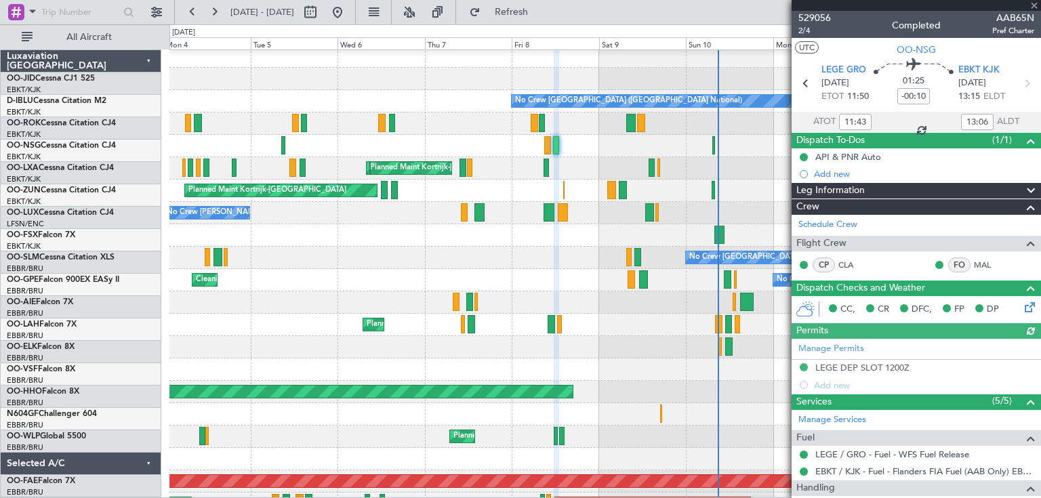
click at [511, 110] on div "No Crew [GEOGRAPHIC_DATA] ([GEOGRAPHIC_DATA] National)" at bounding box center [604, 101] width 871 height 22
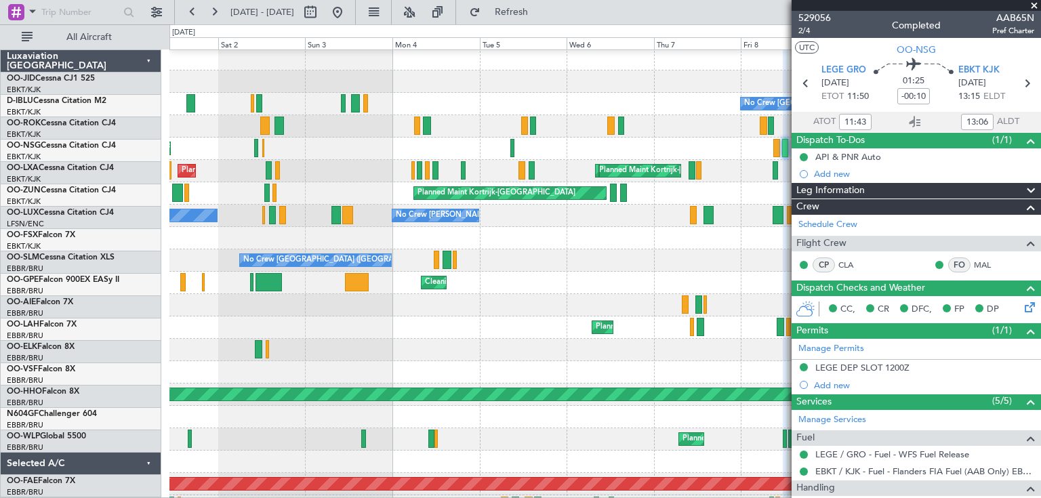
scroll to position [2, 0]
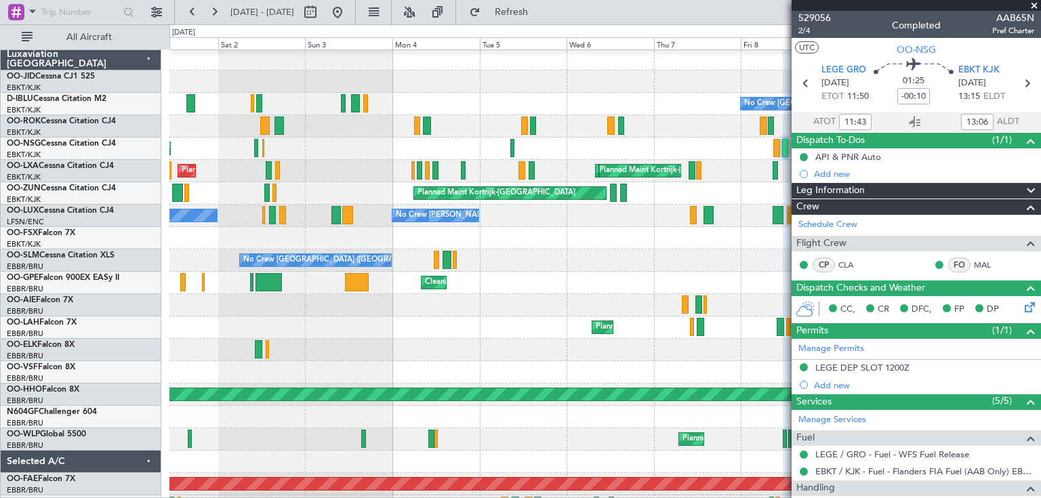
click at [599, 125] on div "Planned Maint Kortrijk-[GEOGRAPHIC_DATA]" at bounding box center [604, 126] width 871 height 22
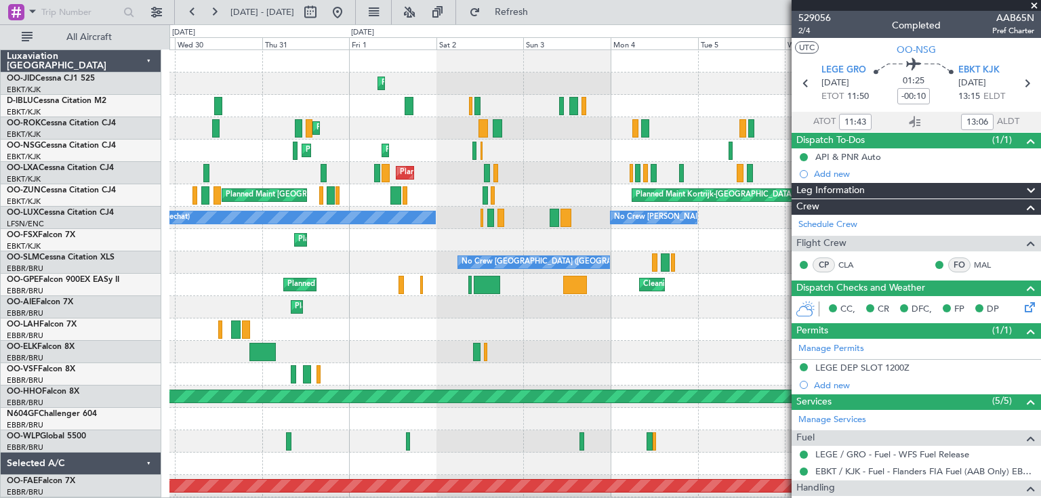
click at [587, 140] on div "Planned Maint Kortrijk-[GEOGRAPHIC_DATA] No Crew [GEOGRAPHIC_DATA] (Brussels Na…" at bounding box center [604, 318] width 871 height 537
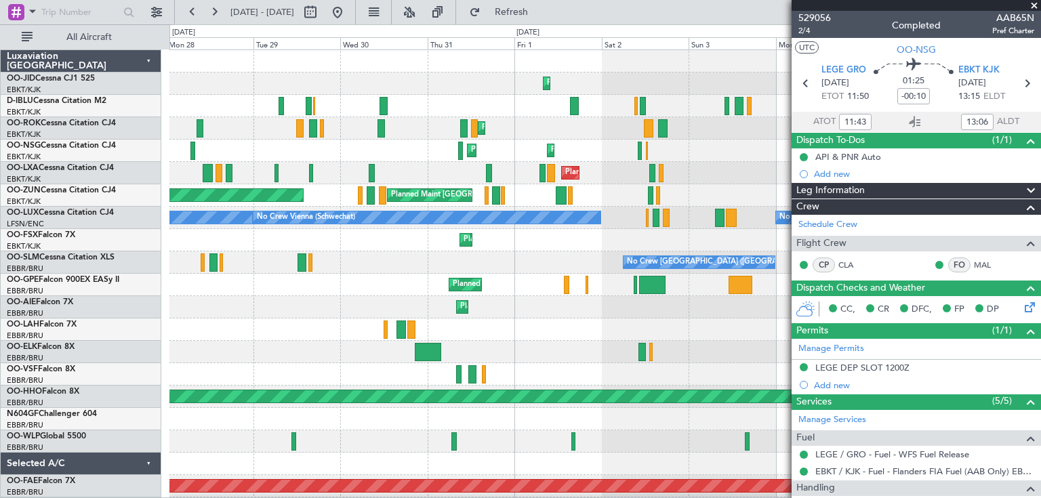
click at [615, 129] on div "Planned Maint Kortrijk-[GEOGRAPHIC_DATA]" at bounding box center [604, 128] width 871 height 22
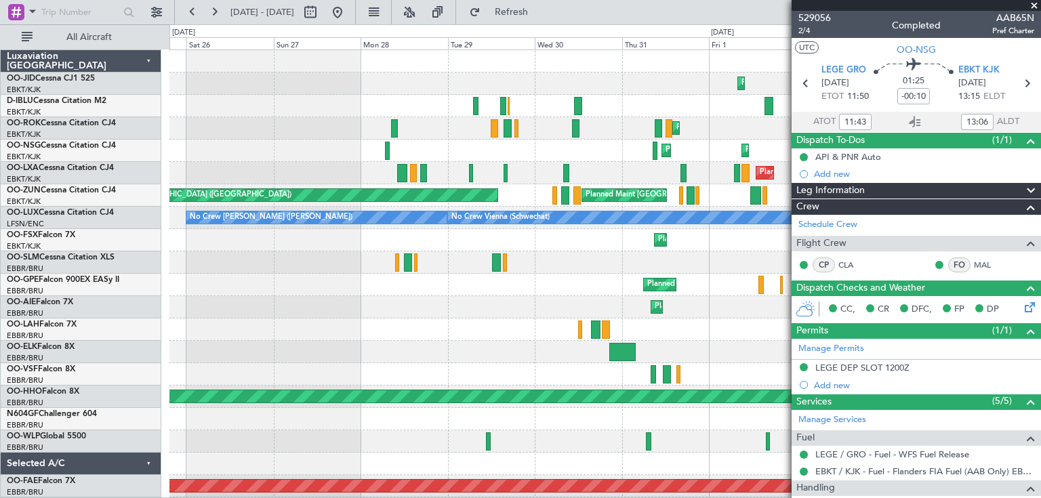
click at [616, 125] on div "Planned Maint Kortrijk-[GEOGRAPHIC_DATA] Planned Maint [GEOGRAPHIC_DATA]-[GEOGR…" at bounding box center [604, 318] width 871 height 537
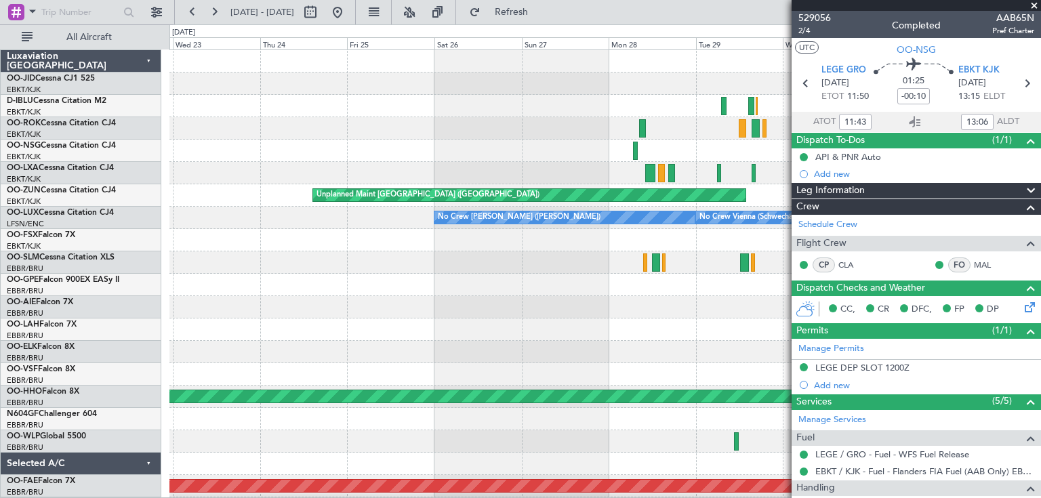
click at [645, 133] on div "Planned Maint Kortrijk-[GEOGRAPHIC_DATA]" at bounding box center [604, 128] width 871 height 22
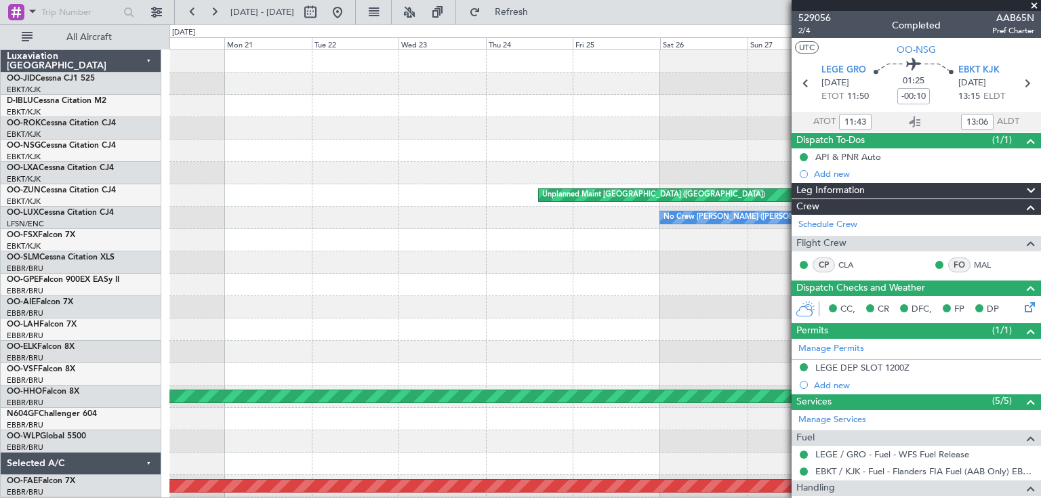
click at [662, 127] on div "Planned Maint Kortrijk-[GEOGRAPHIC_DATA] Planned Maint [GEOGRAPHIC_DATA]-[GEOGR…" at bounding box center [604, 318] width 871 height 537
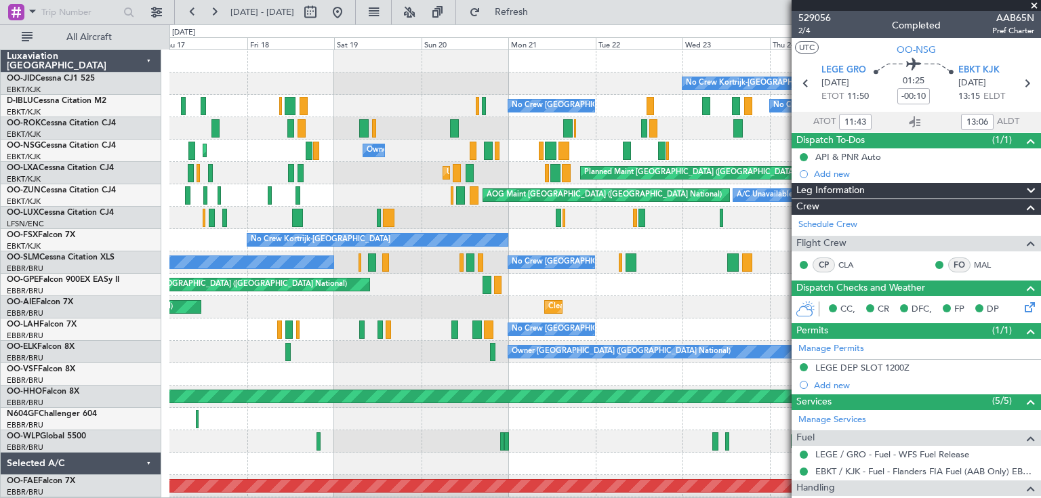
click at [1035, 1] on span at bounding box center [1035, 6] width 14 height 12
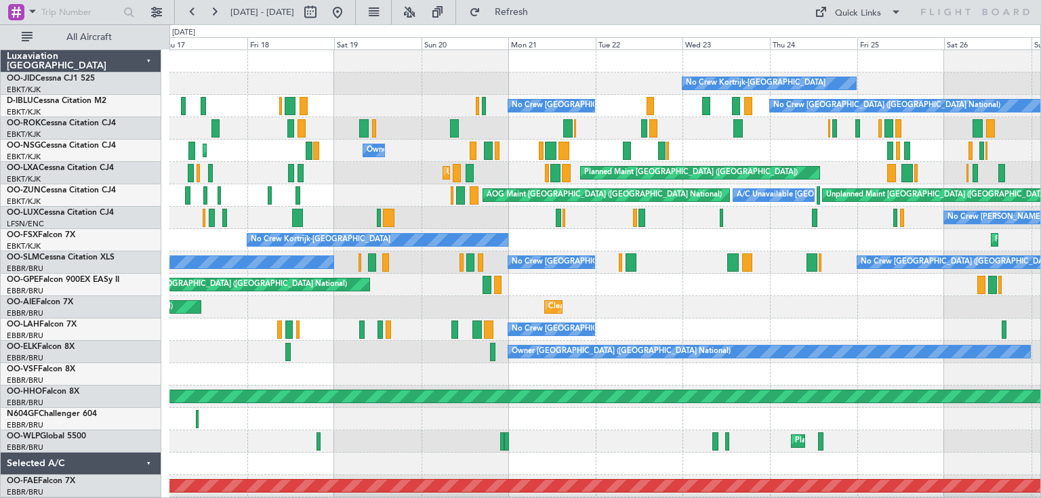
type input "0"
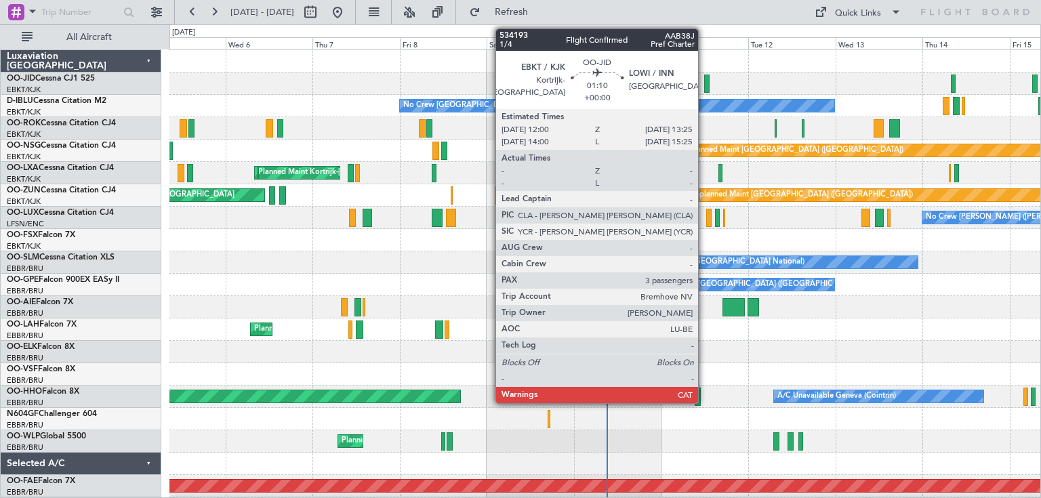
click at [704, 90] on div at bounding box center [706, 84] width 5 height 18
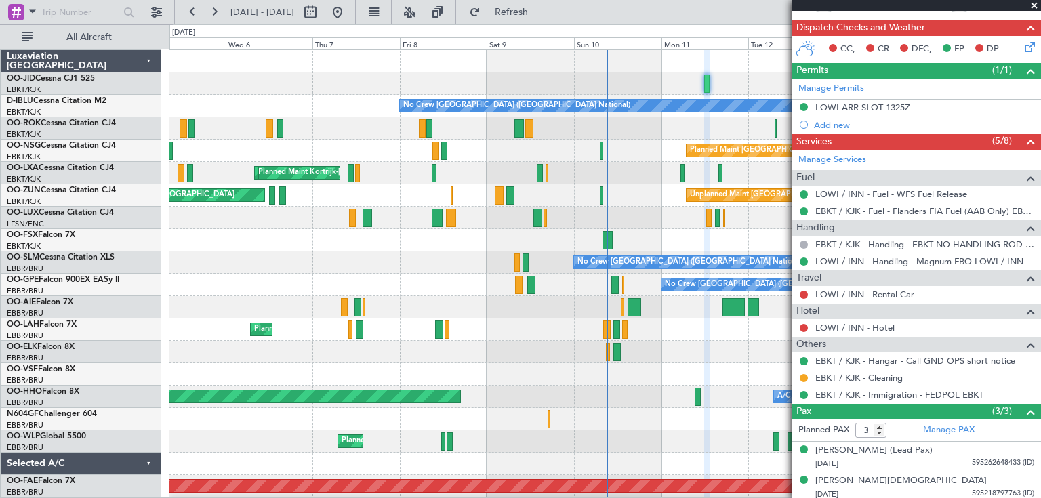
scroll to position [344, 0]
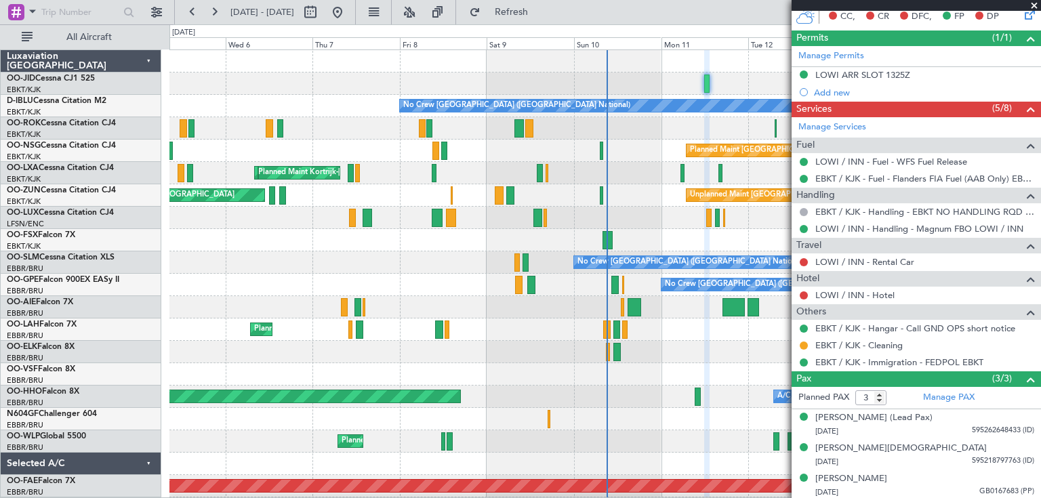
click at [1036, 1] on span at bounding box center [1035, 6] width 14 height 12
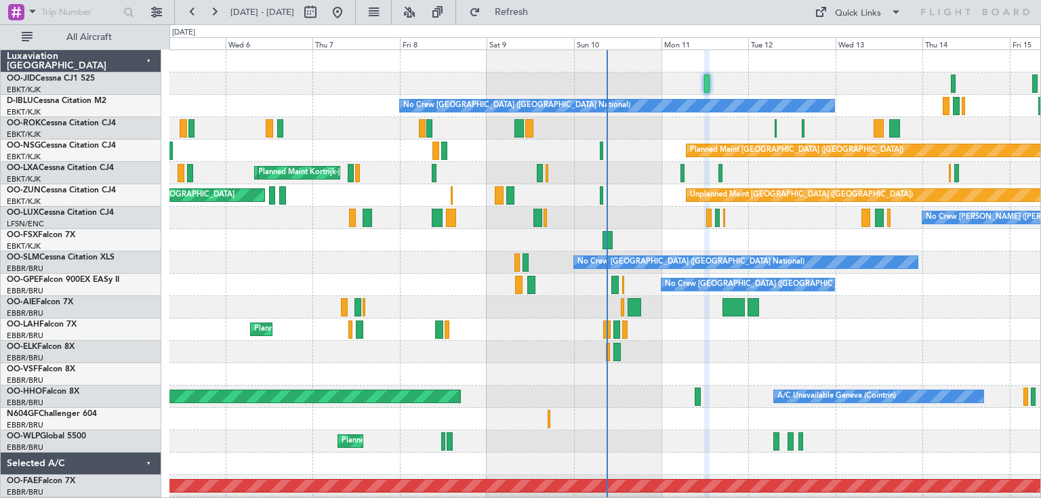
type input "0"
